Goal: Task Accomplishment & Management: Use online tool/utility

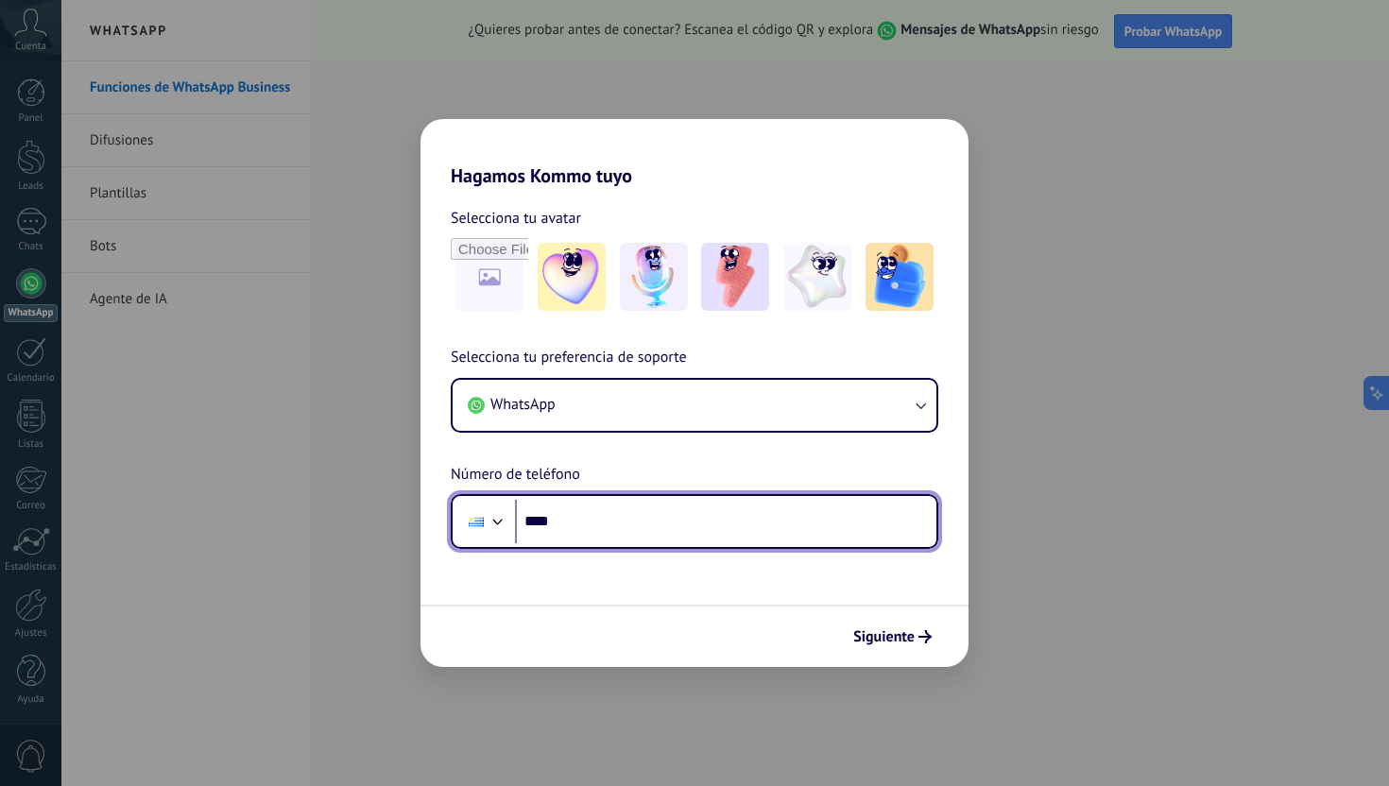
click at [614, 530] on input "****" at bounding box center [725, 521] width 421 height 43
type input "**********"
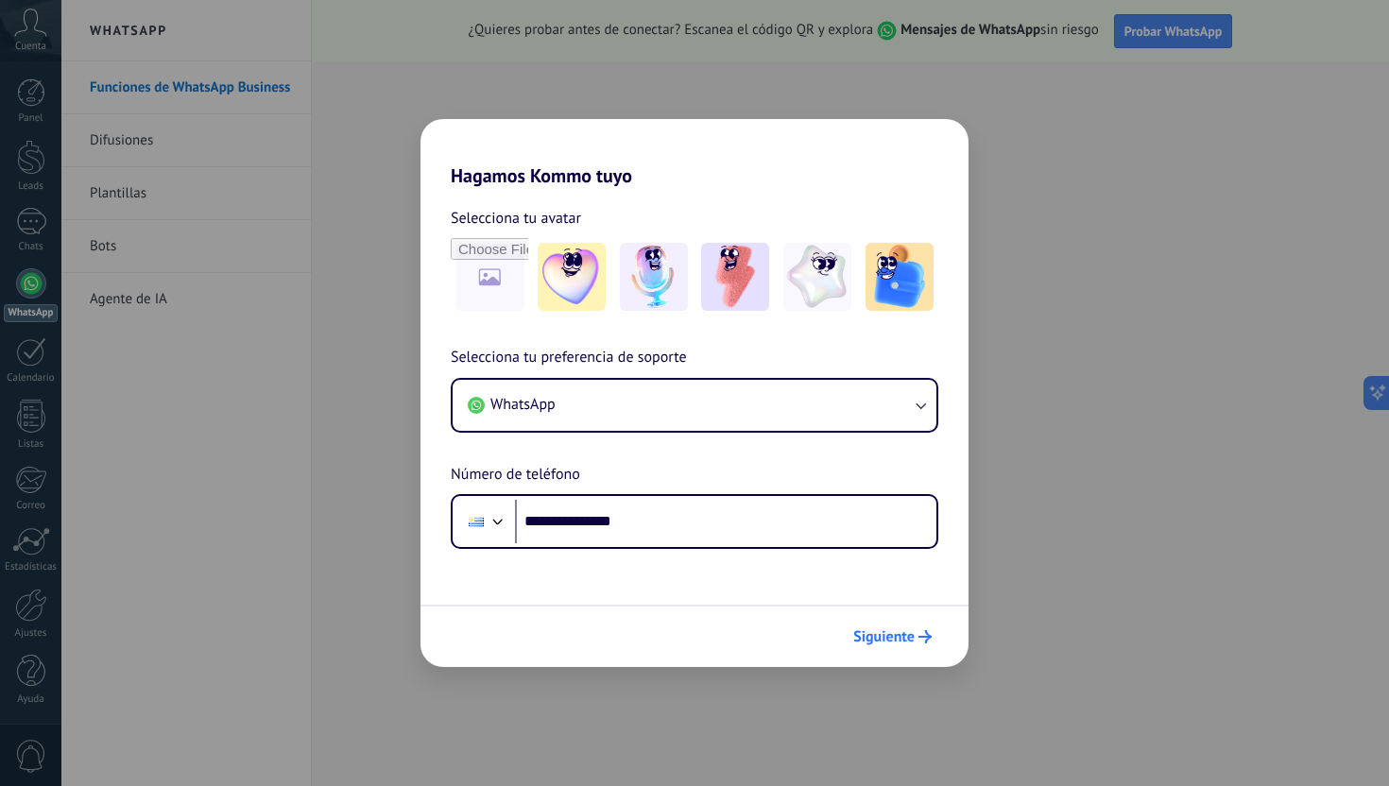
click at [896, 643] on span "Siguiente" at bounding box center [883, 636] width 61 height 13
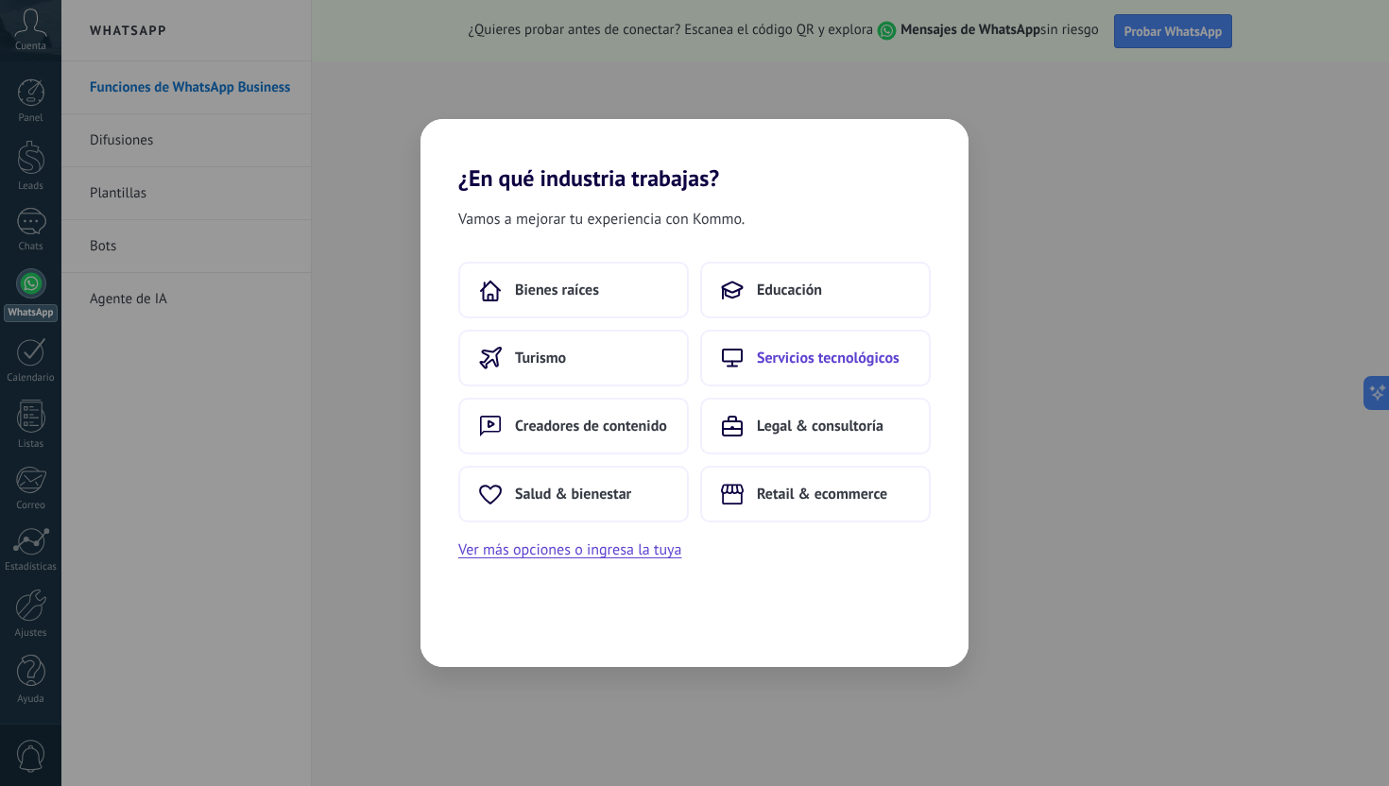
click at [824, 368] on button "Servicios tecnológicos" at bounding box center [815, 358] width 230 height 57
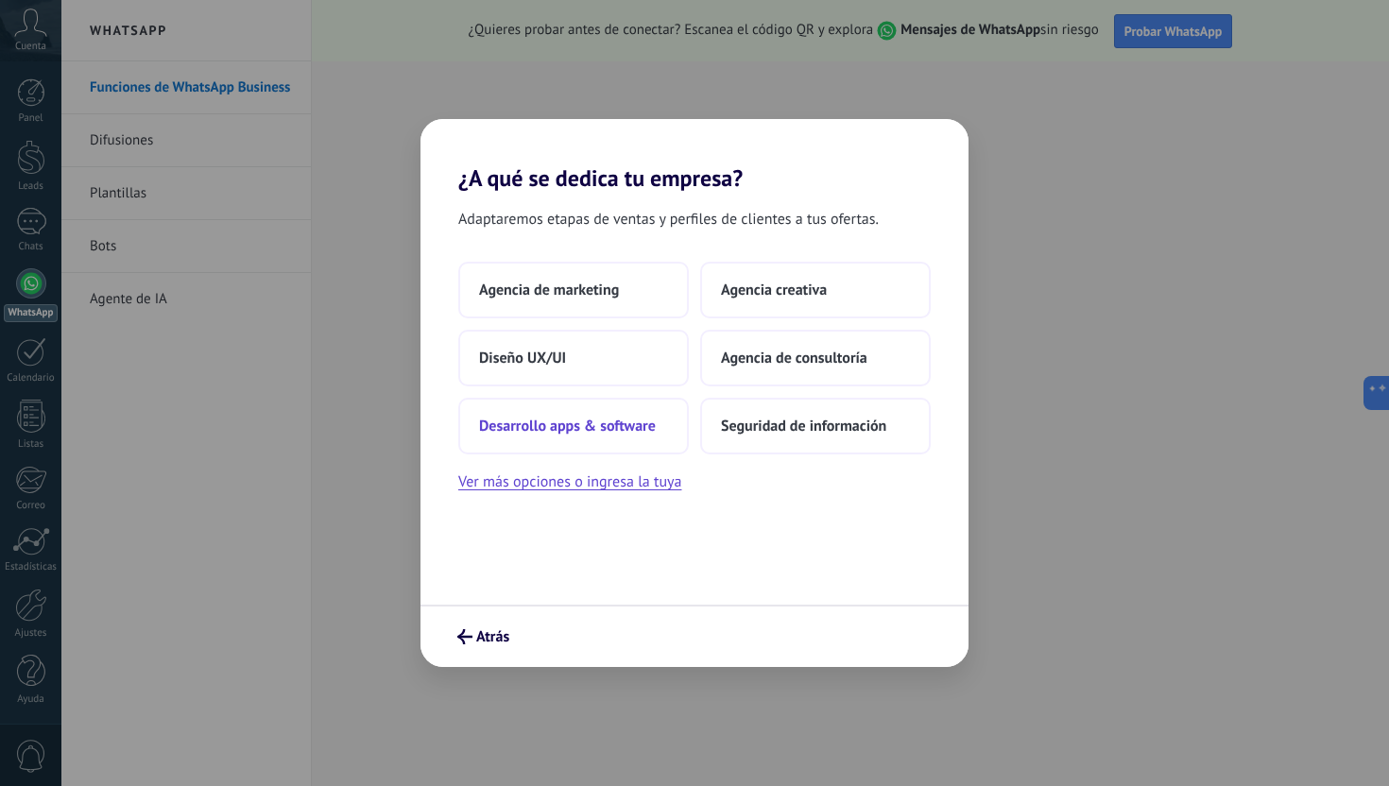
click at [655, 432] on span "Desarrollo apps & software" at bounding box center [567, 426] width 177 height 19
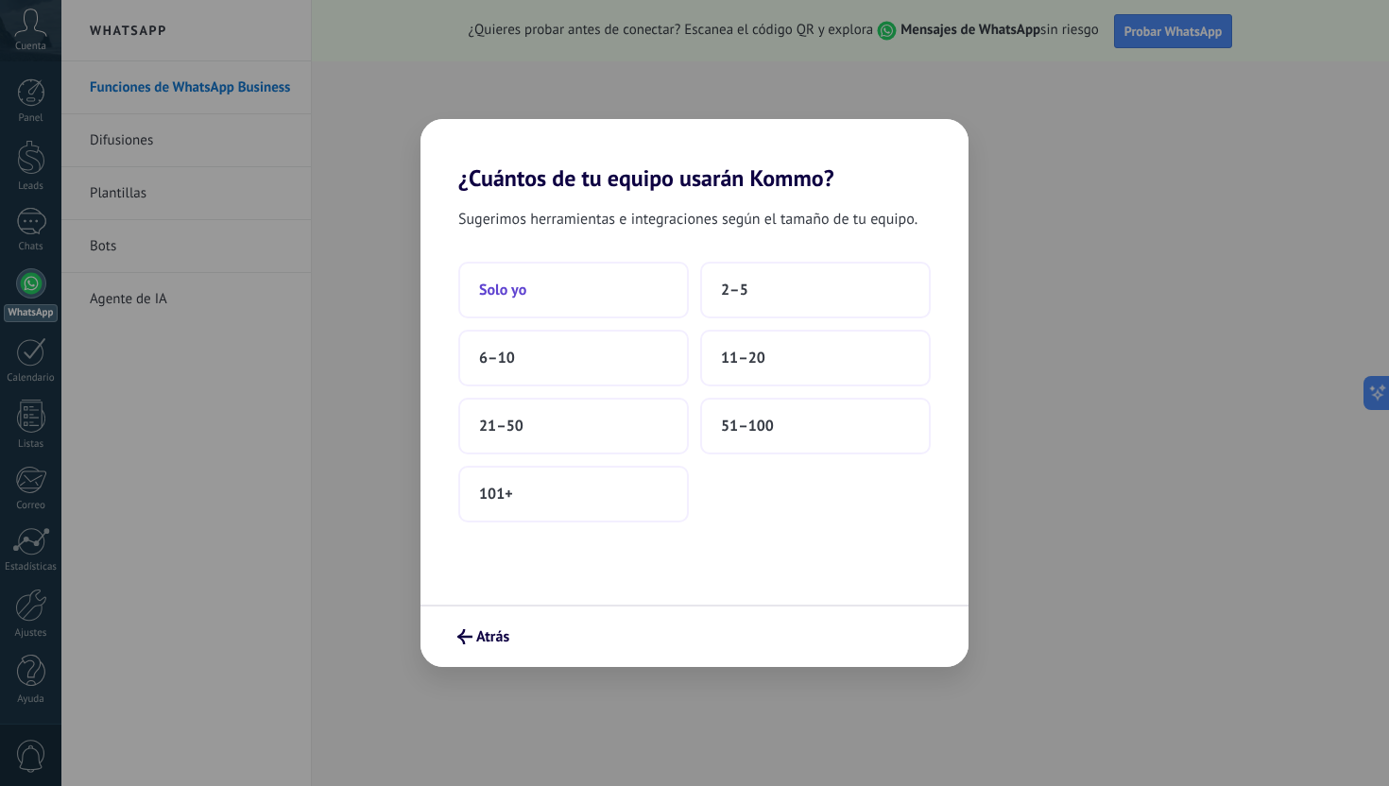
click at [594, 289] on button "Solo yo" at bounding box center [573, 290] width 230 height 57
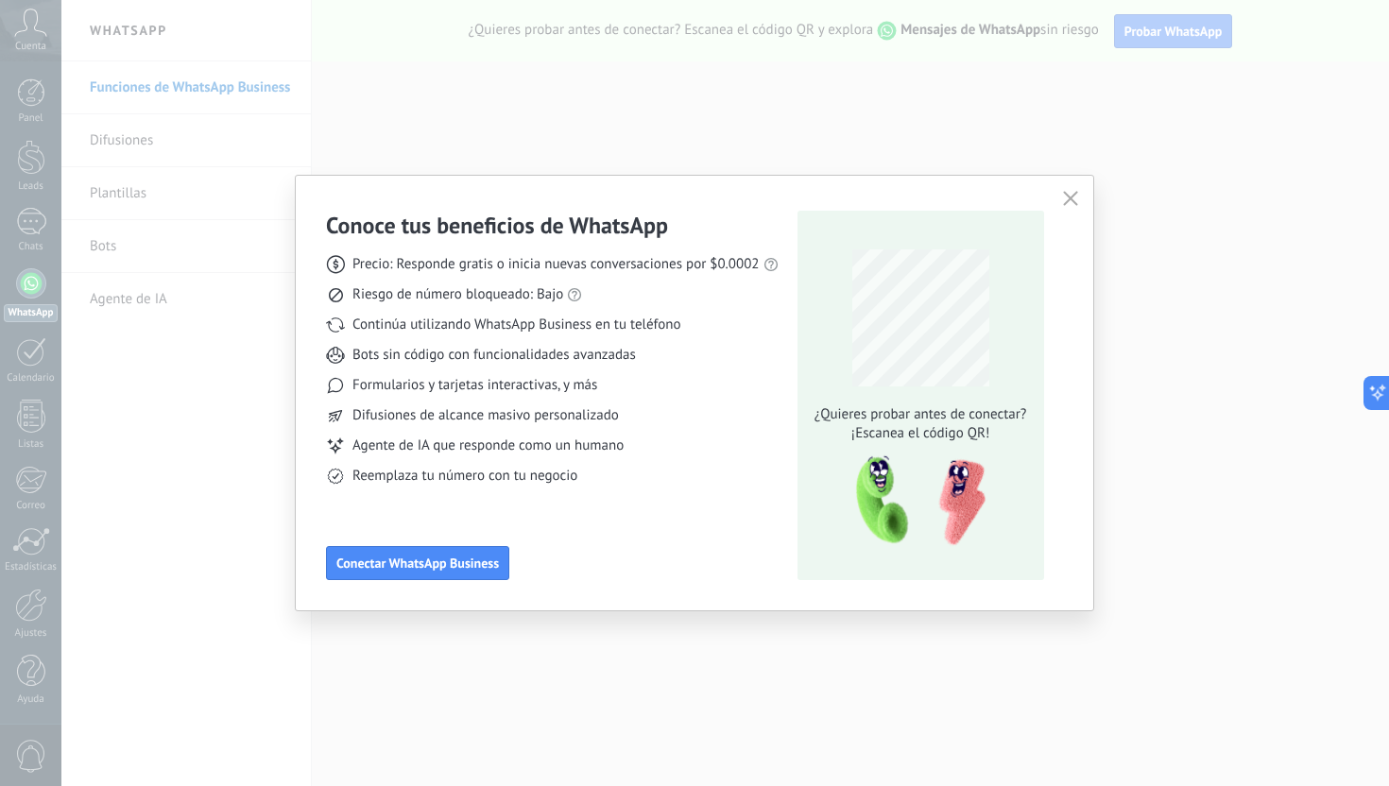
click at [1064, 190] on button "button" at bounding box center [1070, 199] width 25 height 26
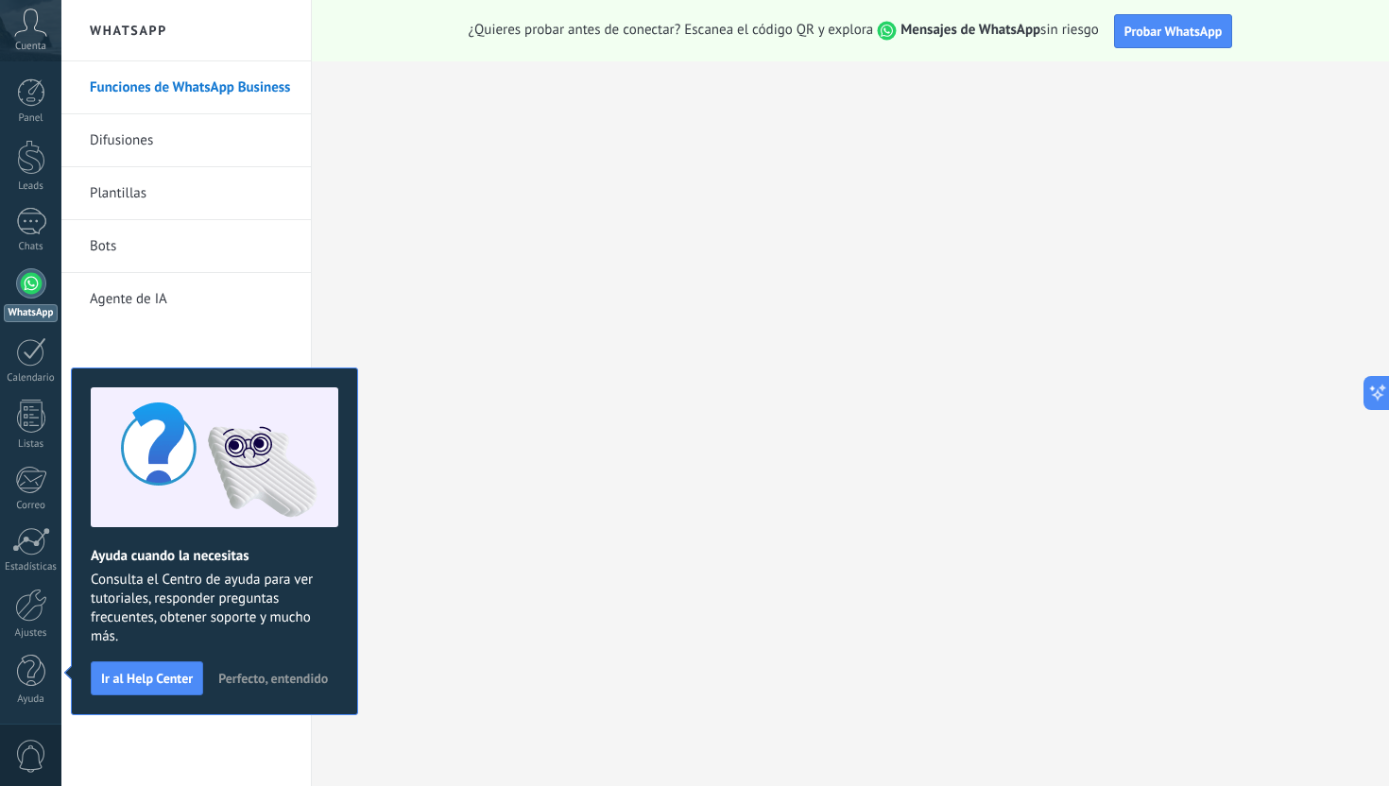
click at [268, 679] on span "Perfecto, entendido" at bounding box center [273, 678] width 110 height 13
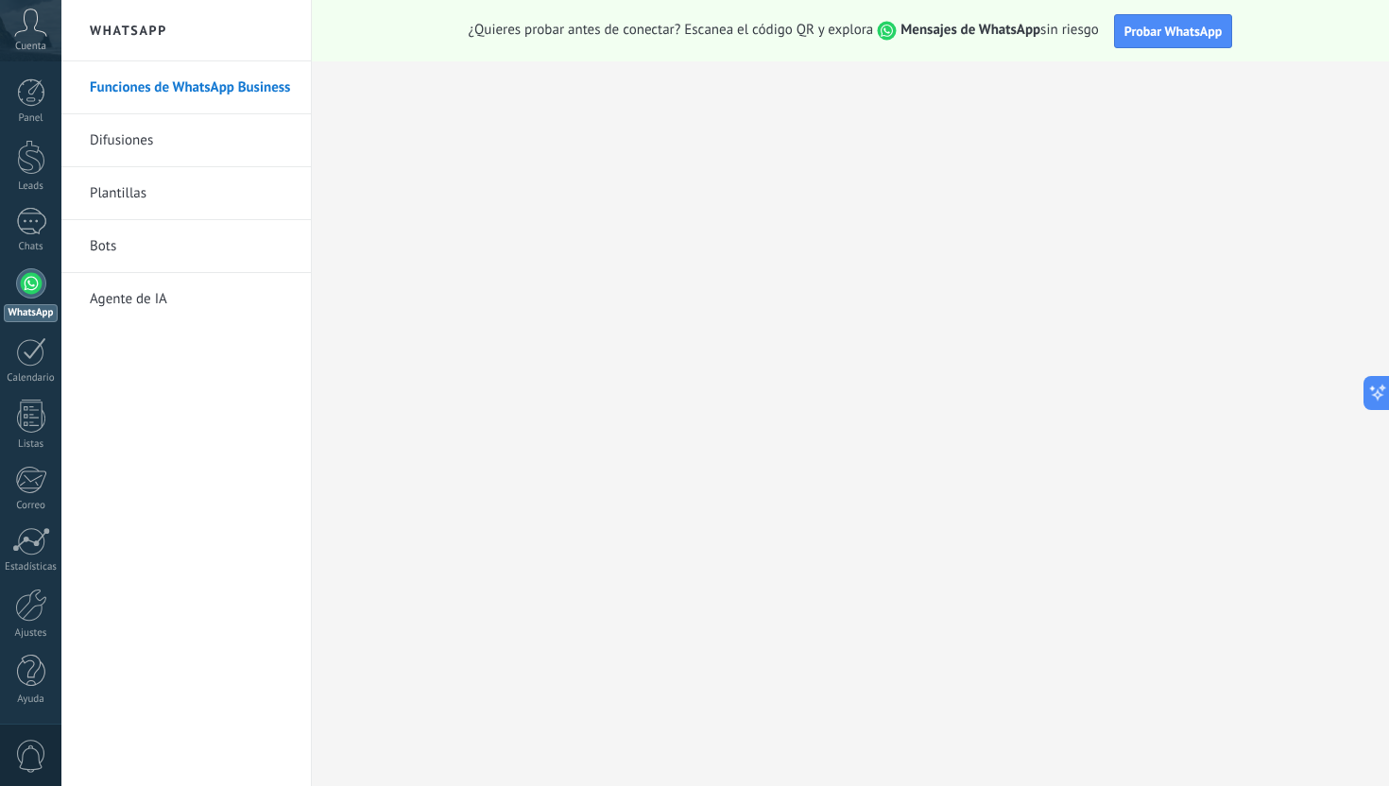
click at [168, 142] on link "Difusiones" at bounding box center [191, 140] width 202 height 53
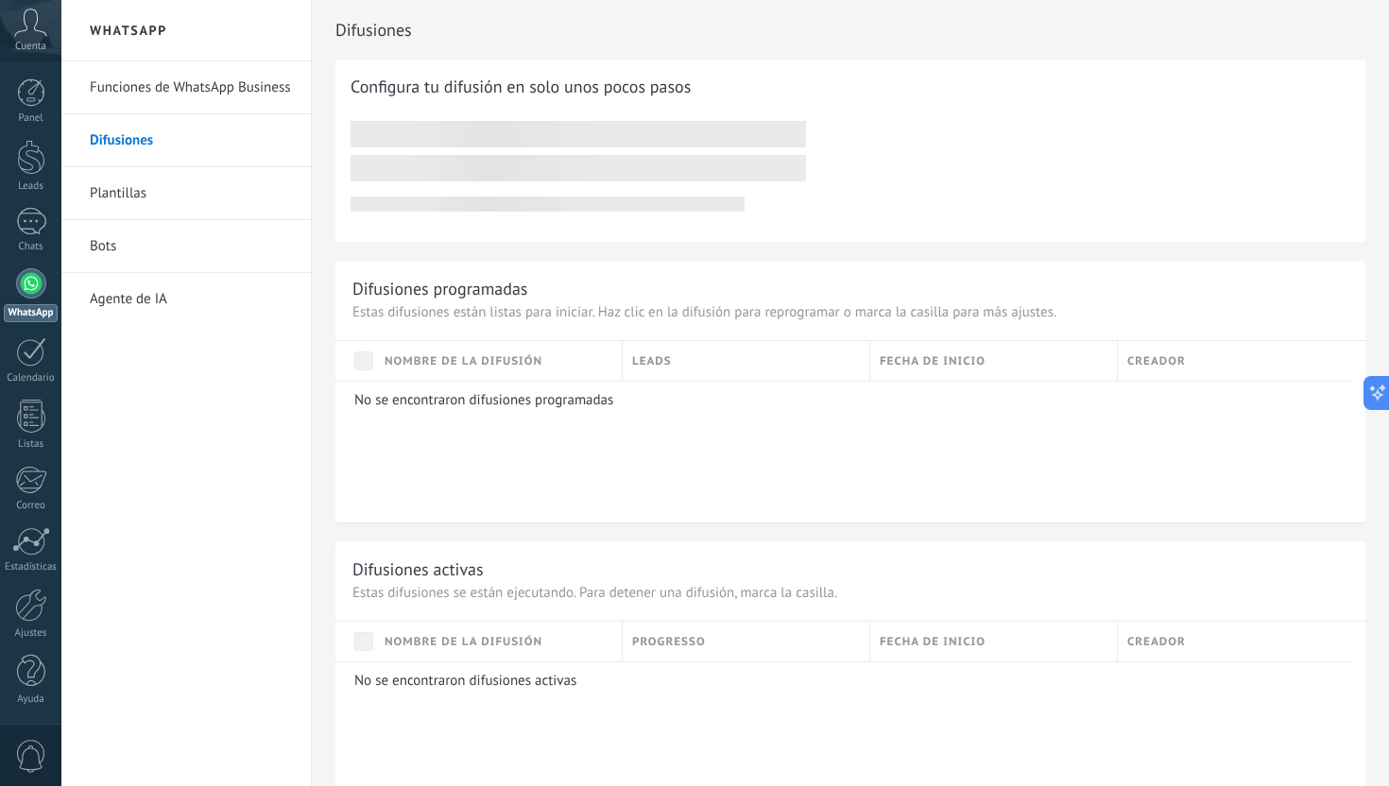
click at [162, 301] on link "Agente de IA" at bounding box center [191, 299] width 202 height 53
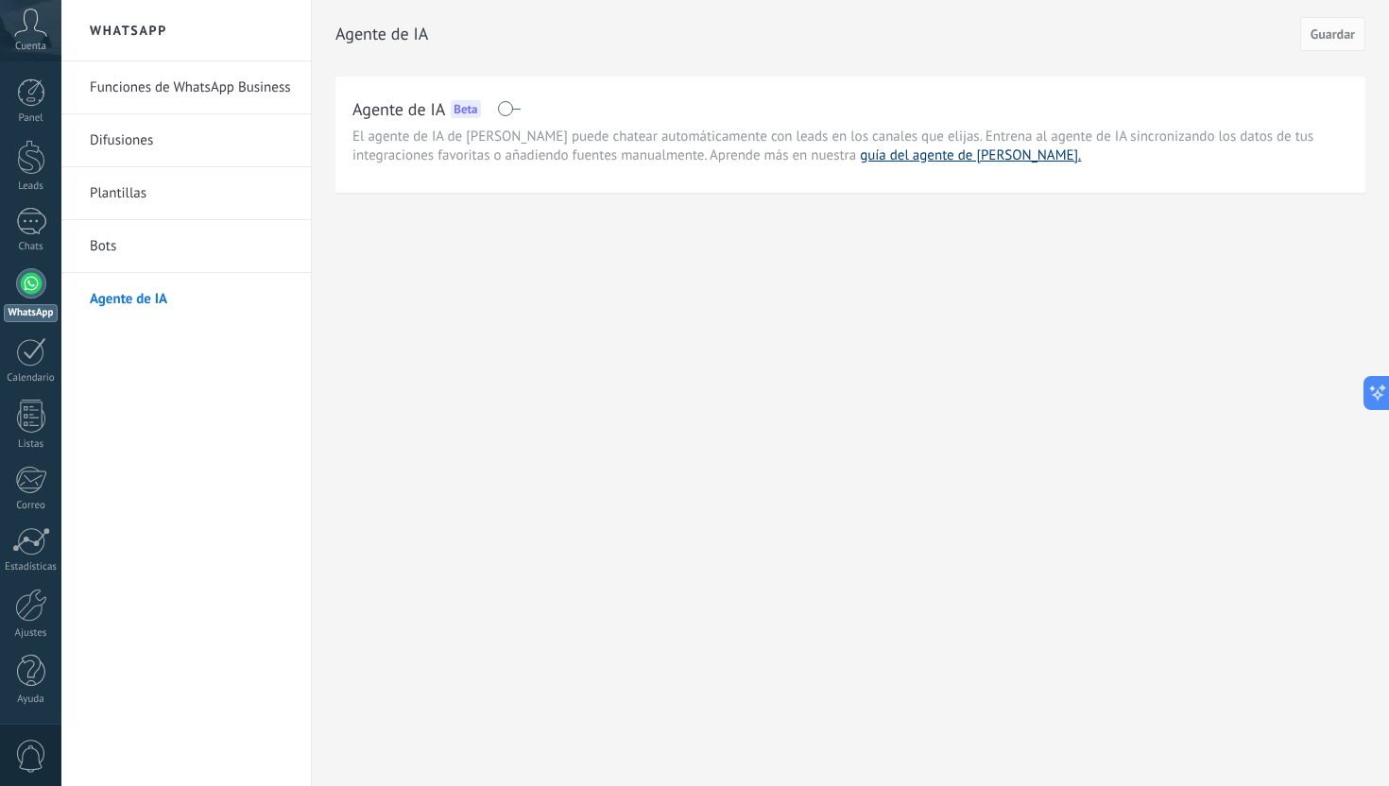
click at [860, 161] on link "guía del agente de [PERSON_NAME]." at bounding box center [970, 155] width 221 height 18
